Goal: Check status: Check status

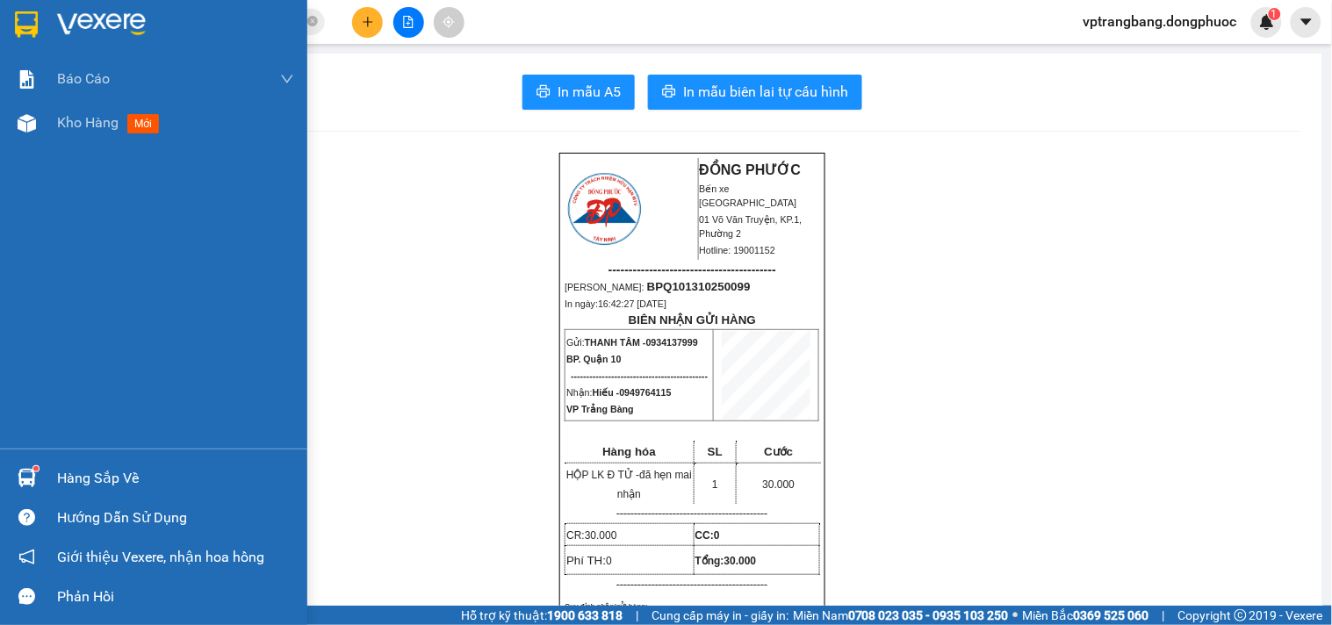
click at [53, 124] on div "Kho hàng mới" at bounding box center [153, 123] width 307 height 44
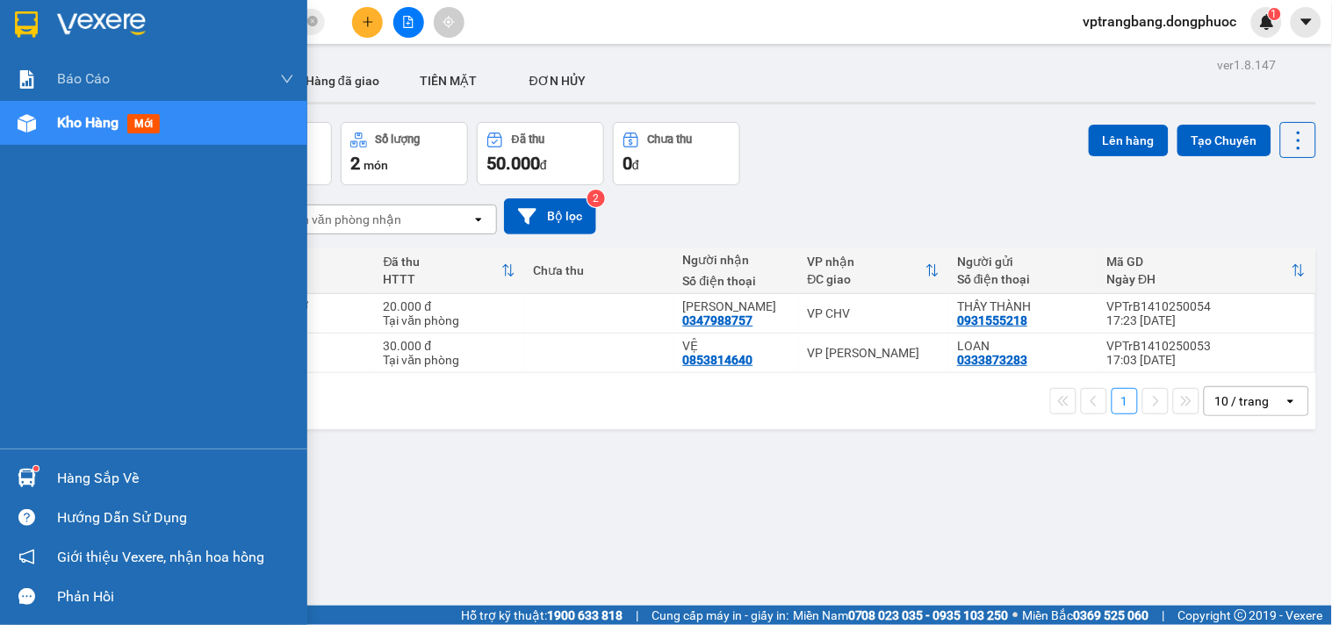
click at [81, 477] on div "Hàng sắp về" at bounding box center [175, 478] width 237 height 26
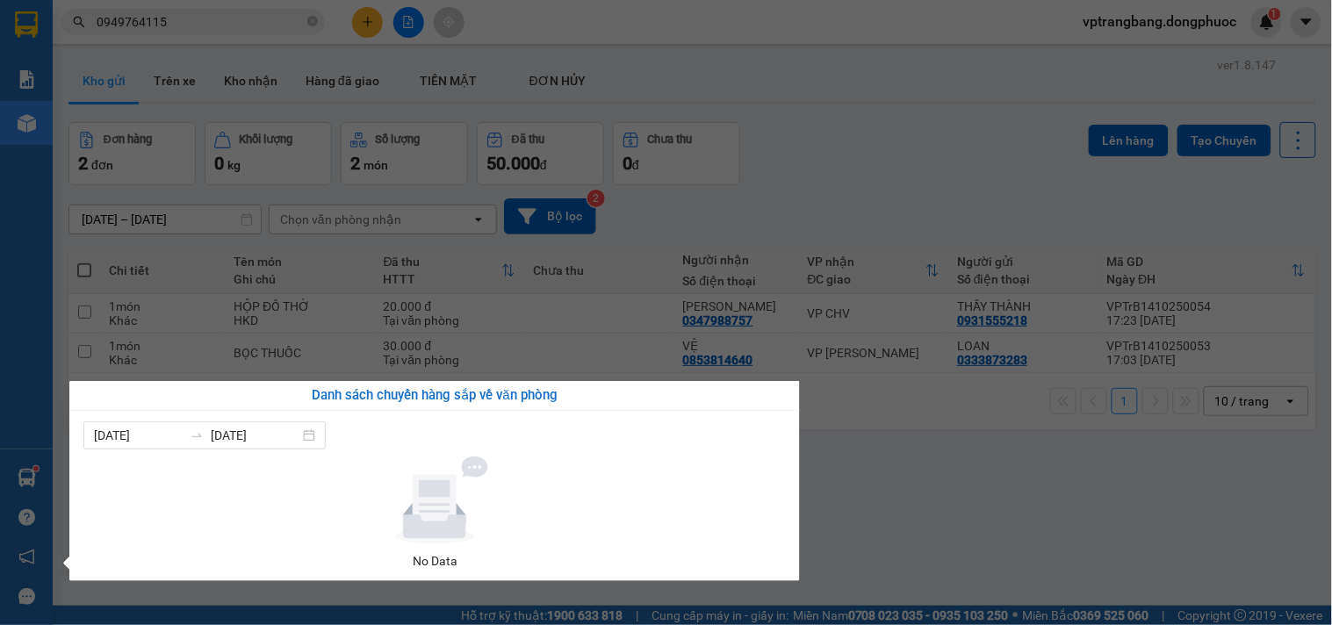
click at [949, 511] on section "Kết quả tìm kiếm ( 37 ) Bộ lọc Mã ĐH Trạng thái Món hàng Tổng cước Chưa cước Nh…" at bounding box center [666, 312] width 1332 height 625
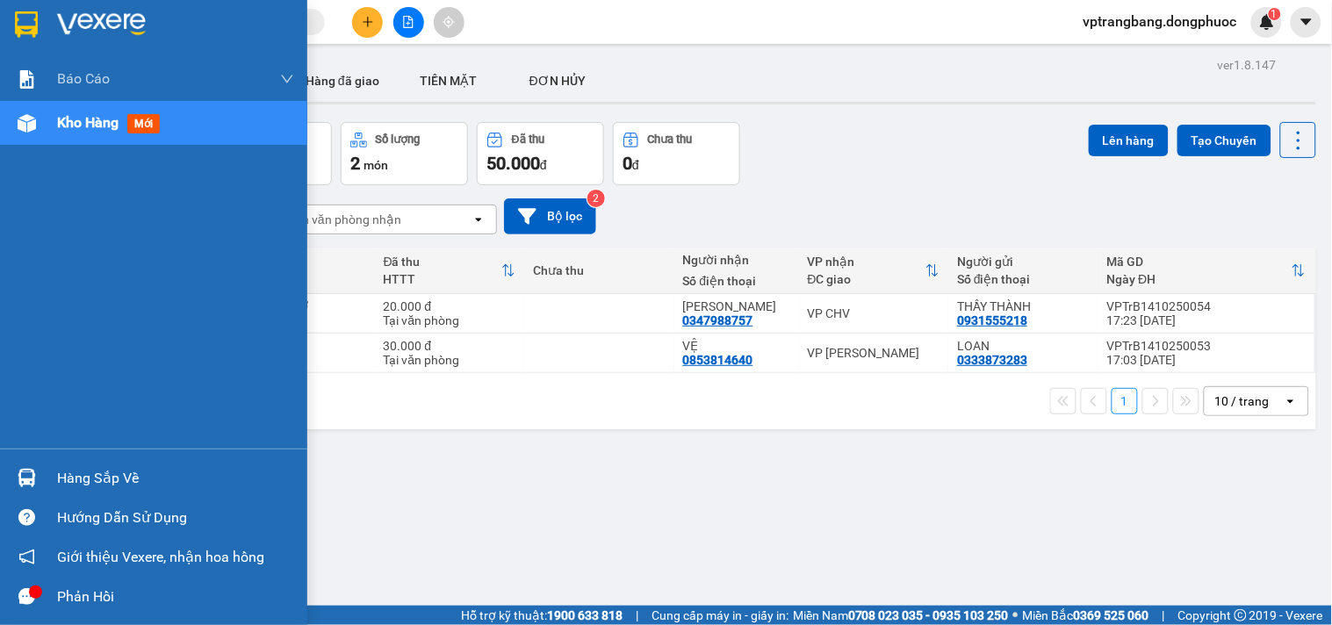
click at [71, 478] on div "Hàng sắp về" at bounding box center [175, 478] width 237 height 26
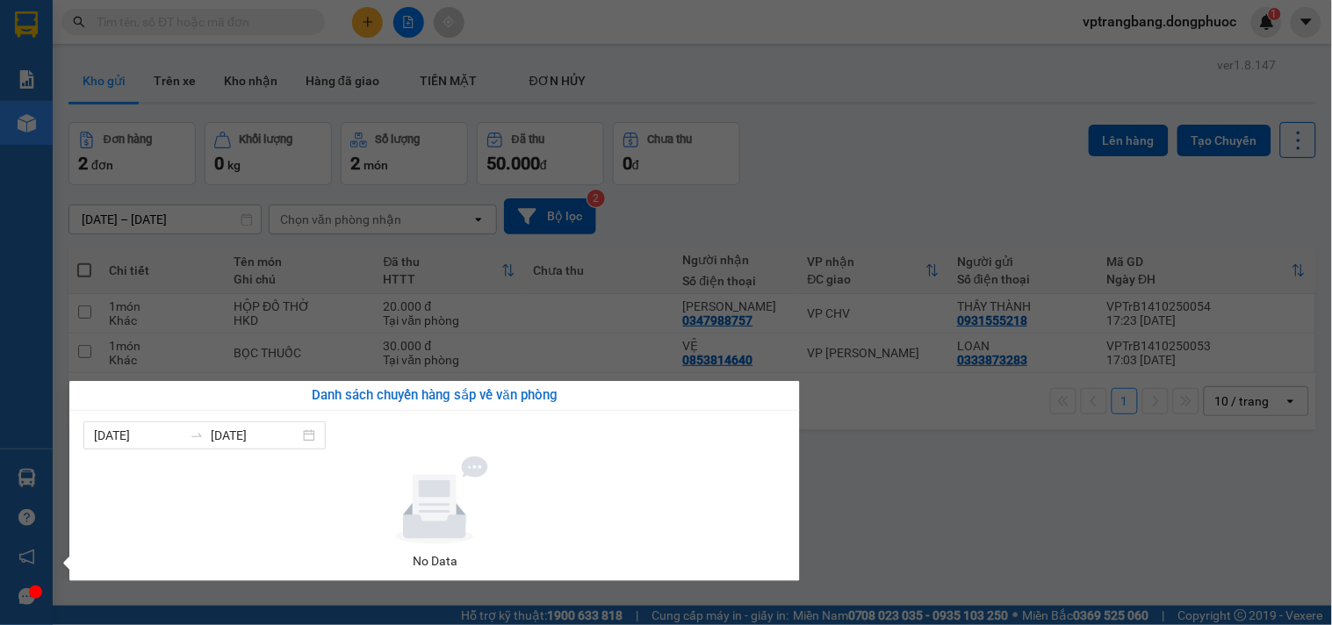
click at [945, 128] on section "Kết quả tìm kiếm ( 0 ) Bộ lọc No Data vptrangbang.dongphuoc 1 Báo cáo Mẫu 1: Bá…" at bounding box center [666, 312] width 1332 height 625
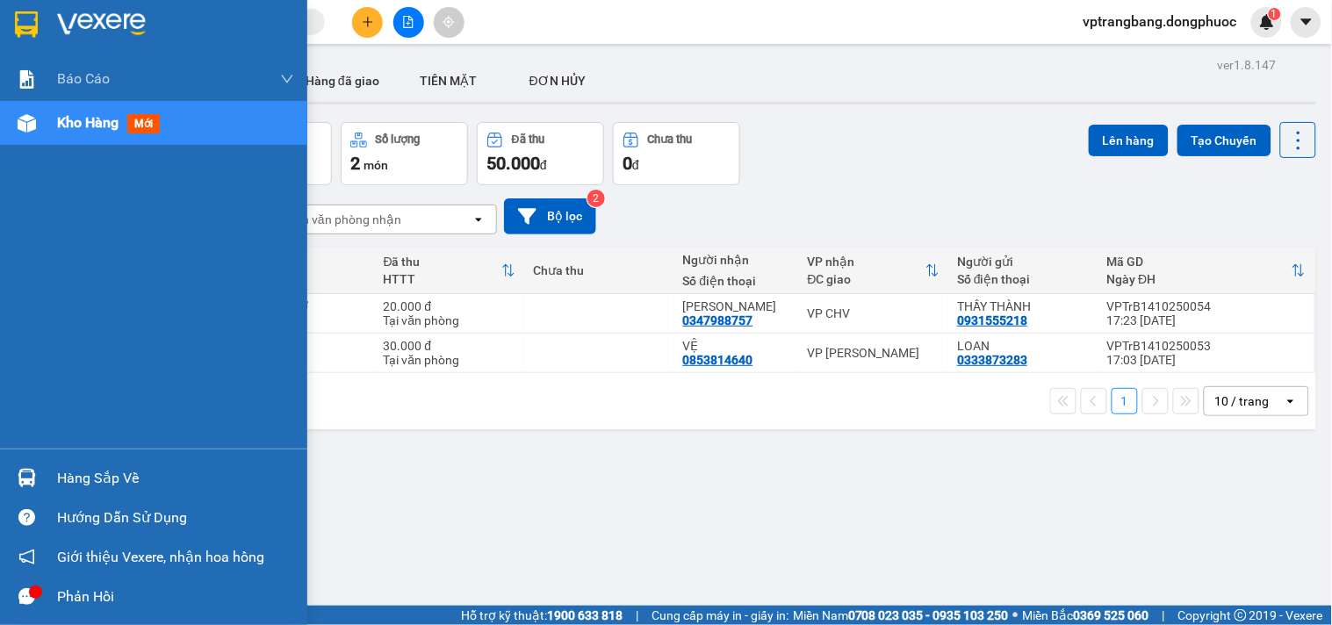
click at [86, 477] on div "Hàng sắp về" at bounding box center [175, 478] width 237 height 26
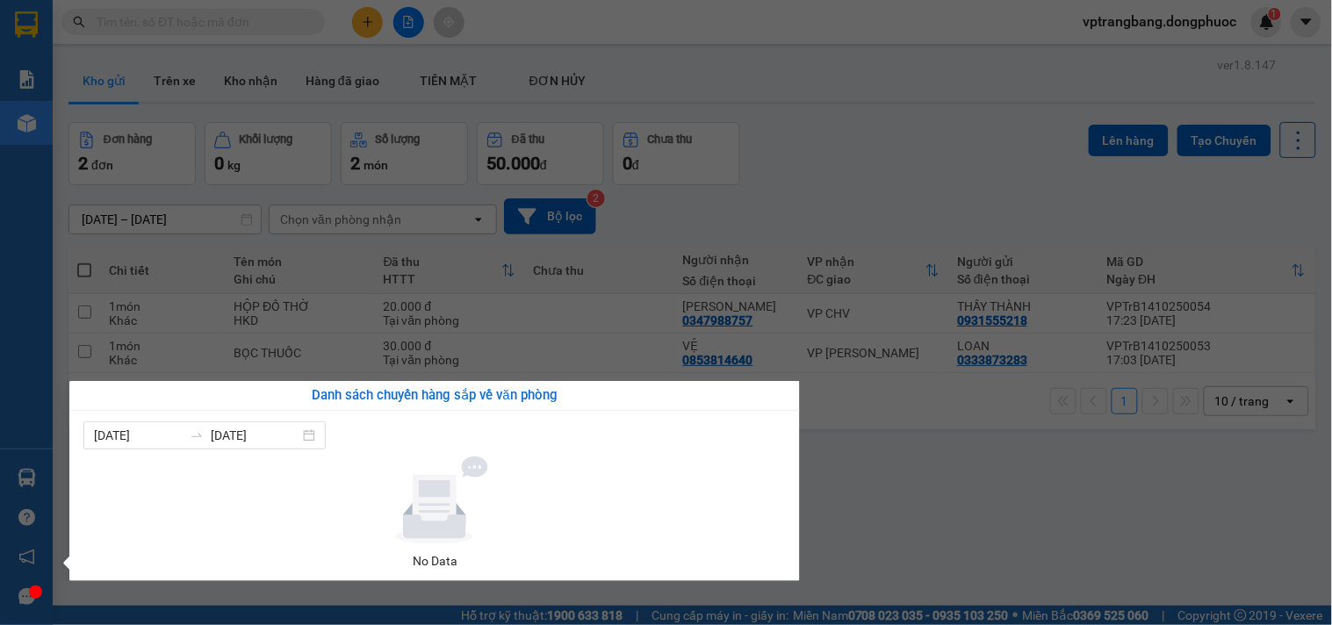
click at [902, 151] on section "Kết quả tìm kiếm ( 0 ) Bộ lọc No Data vptrangbang.dongphuoc 1 Báo cáo Mẫu 1: Bá…" at bounding box center [666, 312] width 1332 height 625
